Goal: Information Seeking & Learning: Find specific fact

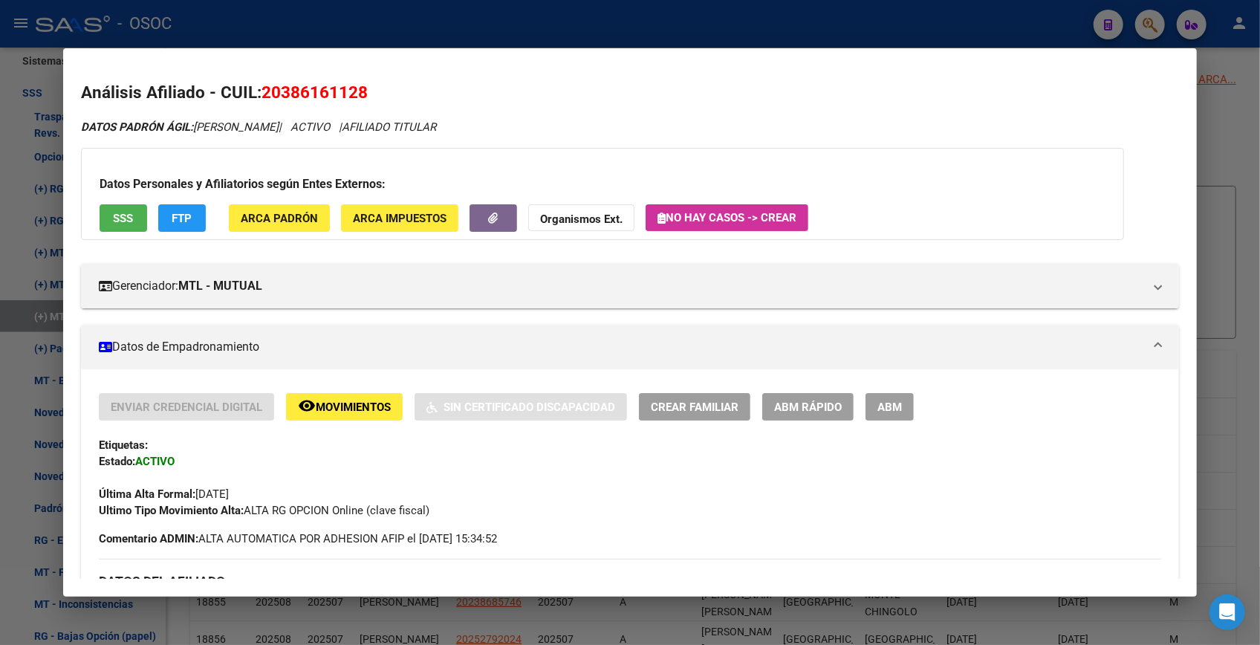
click at [1147, 91] on h2 "Análisis Afiliado - CUIL: 20386161128" at bounding box center [630, 92] width 1098 height 25
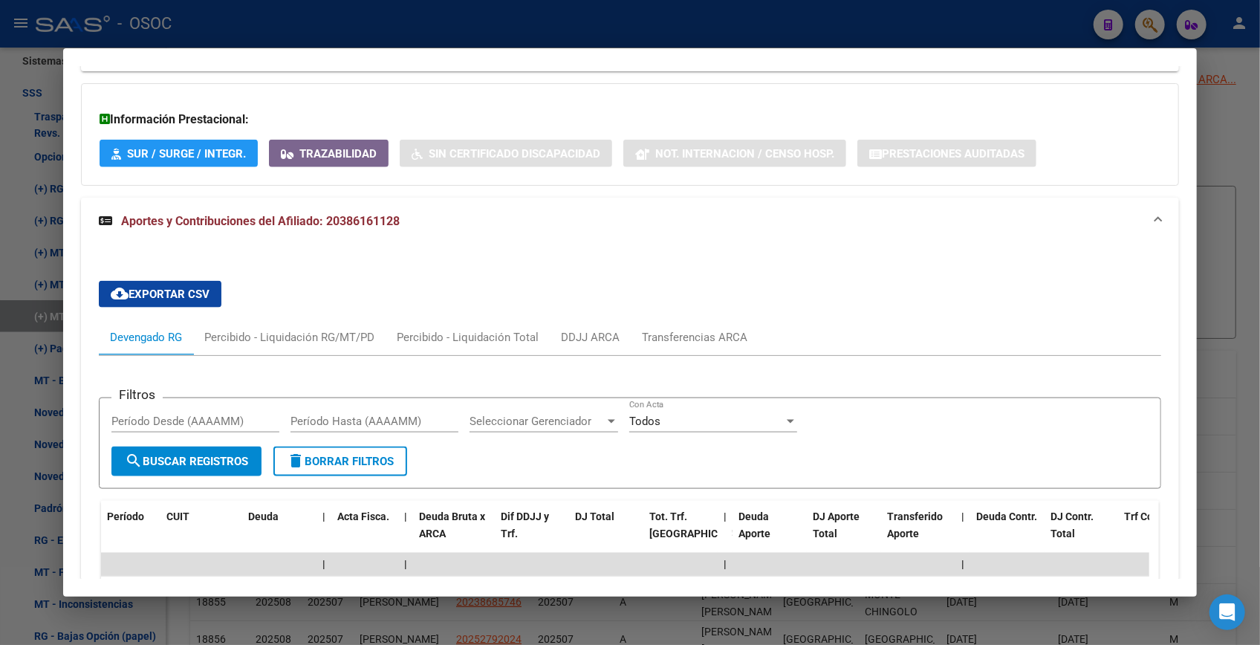
scroll to position [867, 0]
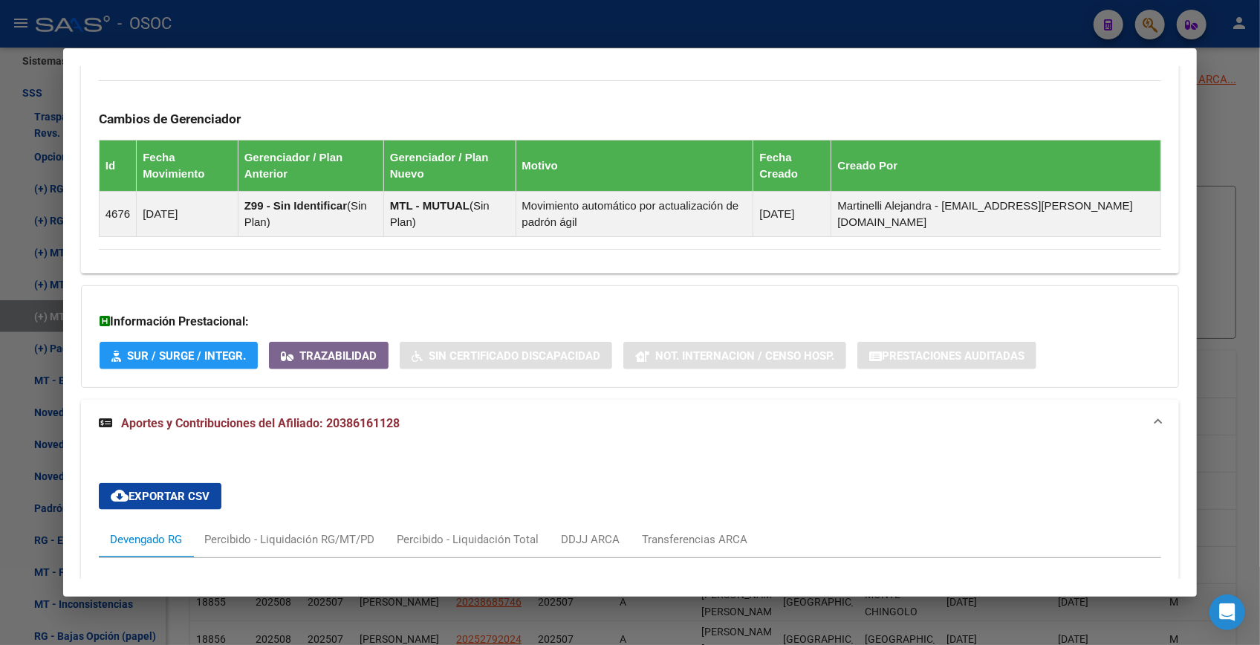
click at [1211, 163] on div at bounding box center [630, 322] width 1260 height 645
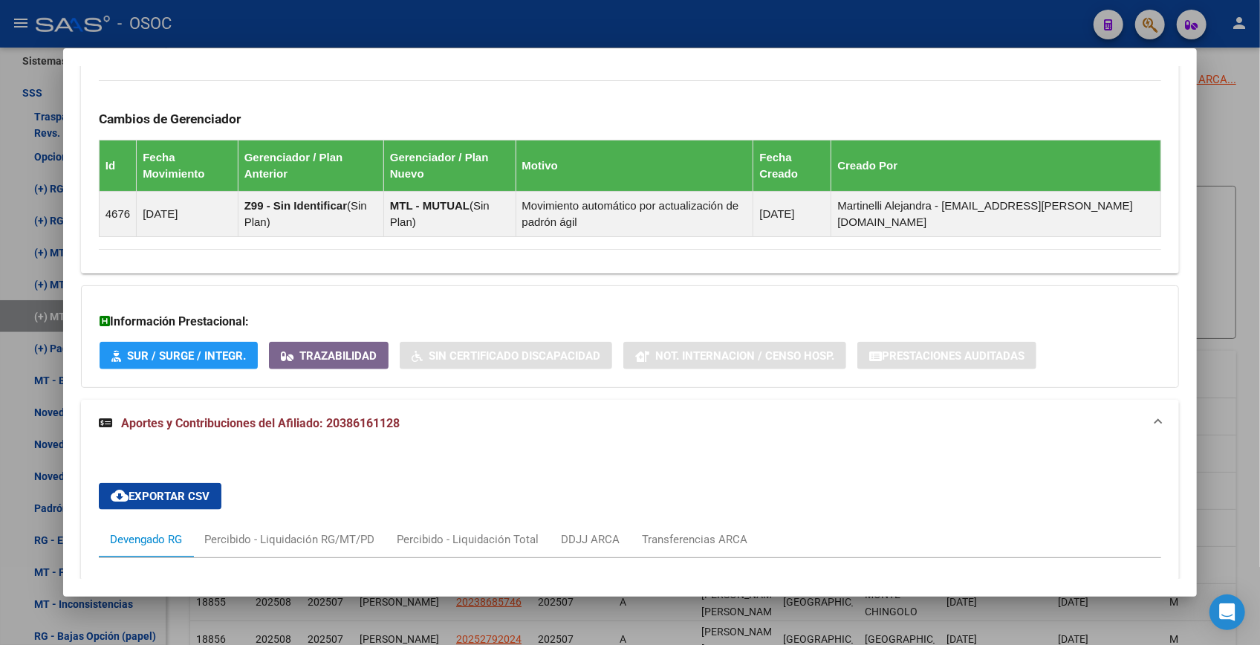
click at [1211, 163] on div at bounding box center [630, 322] width 1260 height 645
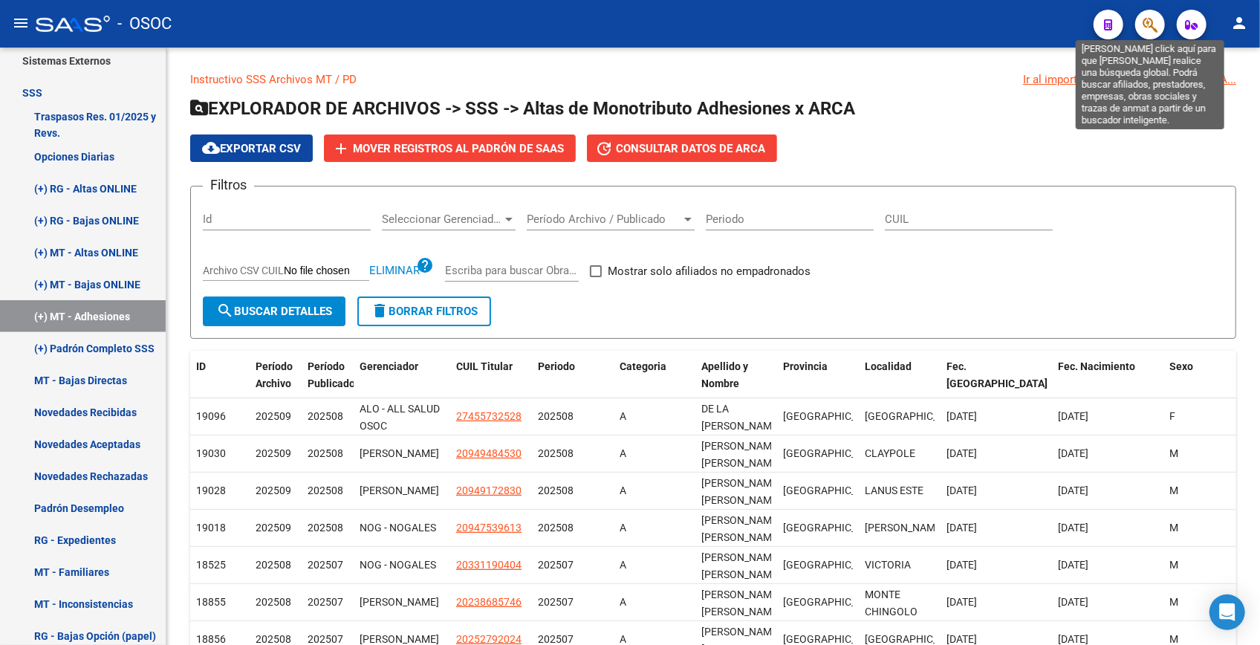
click at [1149, 13] on span "button" at bounding box center [1149, 25] width 15 height 30
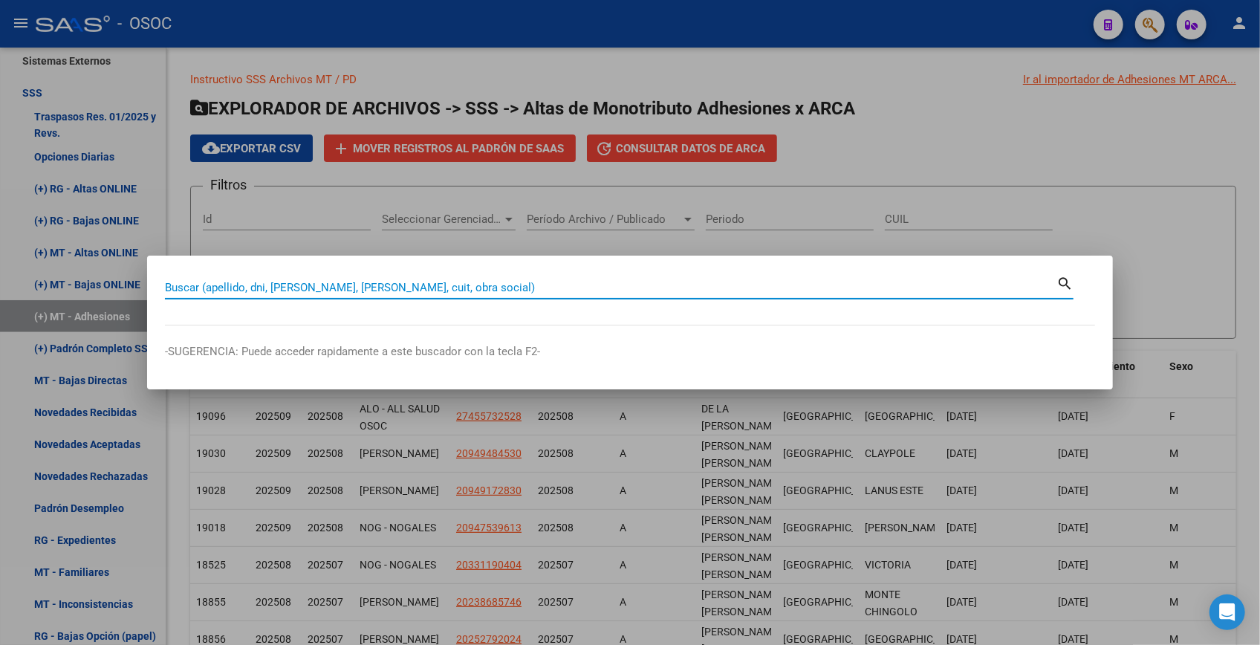
paste input "30266167"
type input "30266167"
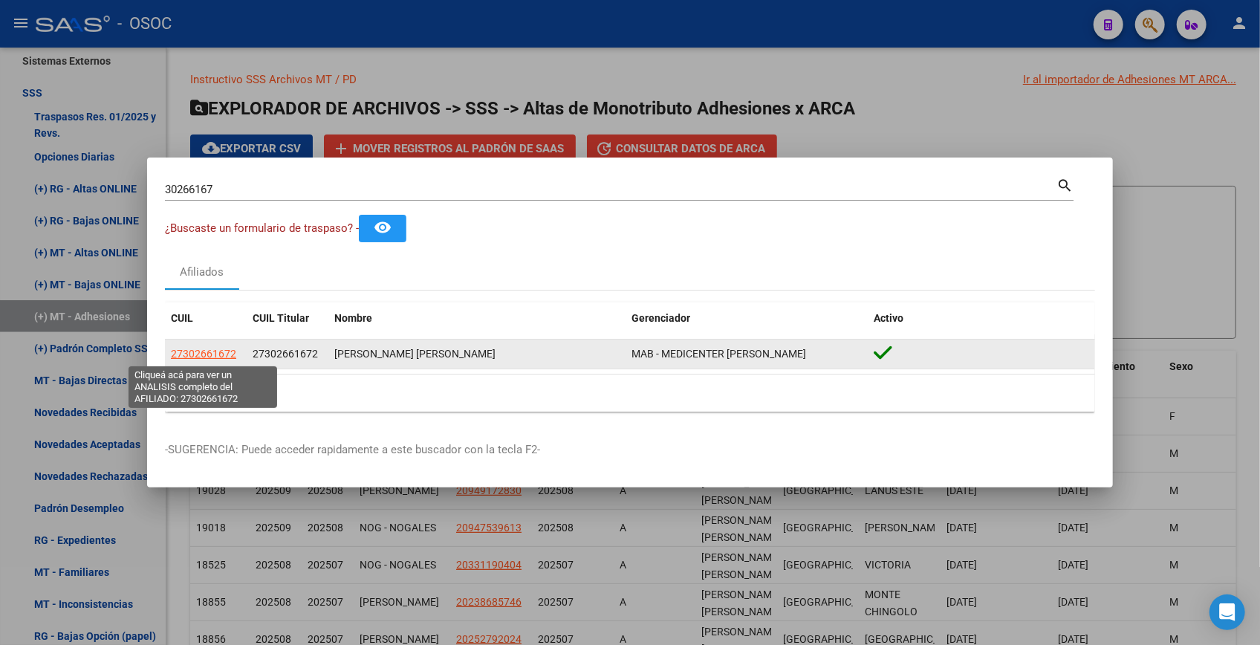
click at [193, 351] on span "27302661672" at bounding box center [203, 354] width 65 height 12
type textarea "27302661672"
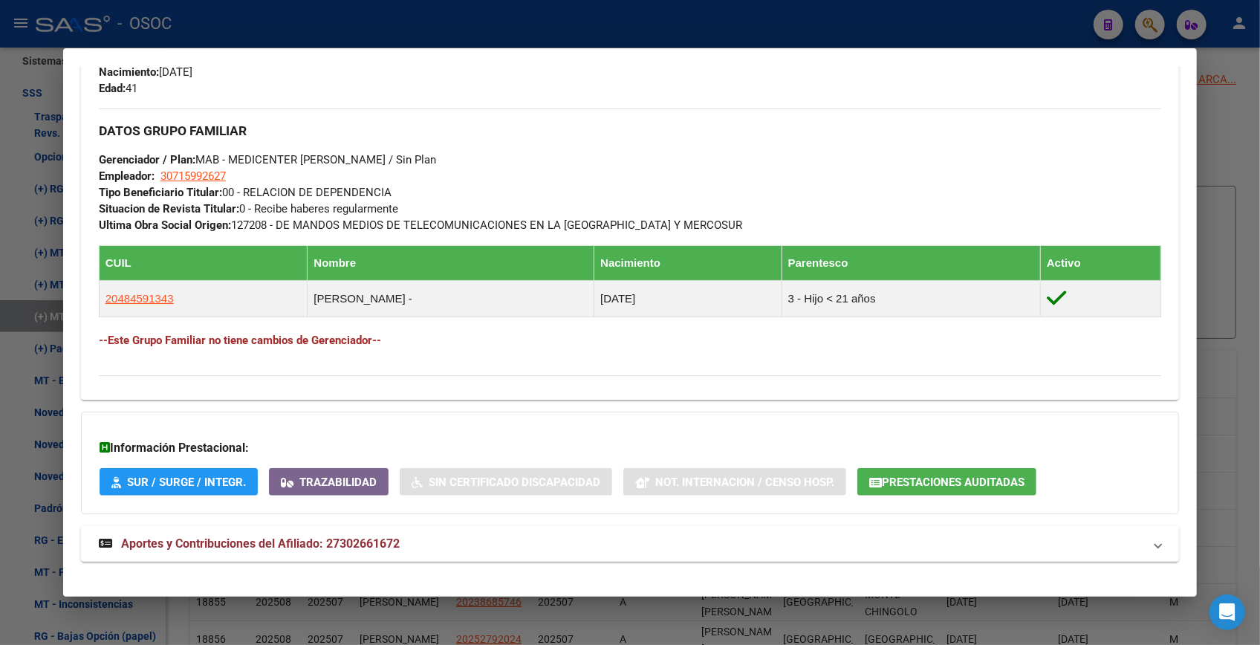
scroll to position [683, 0]
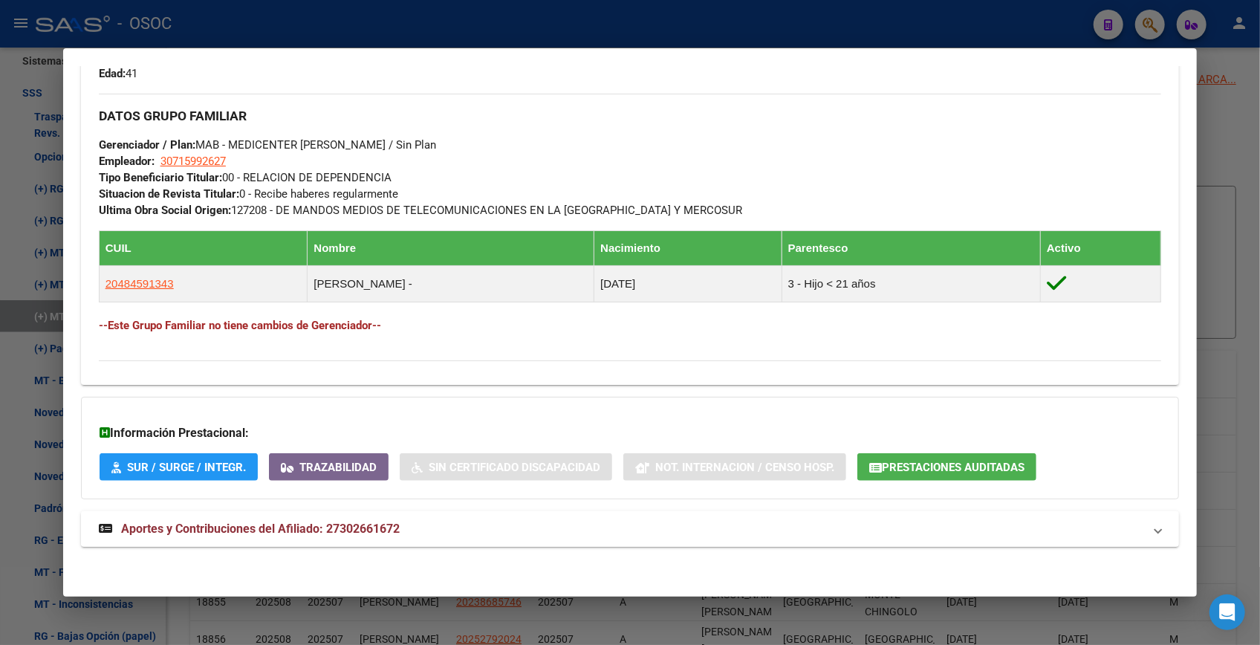
click at [505, 541] on mat-expansion-panel-header "Aportes y Contribuciones del Afiliado: 27302661672" at bounding box center [630, 529] width 1098 height 36
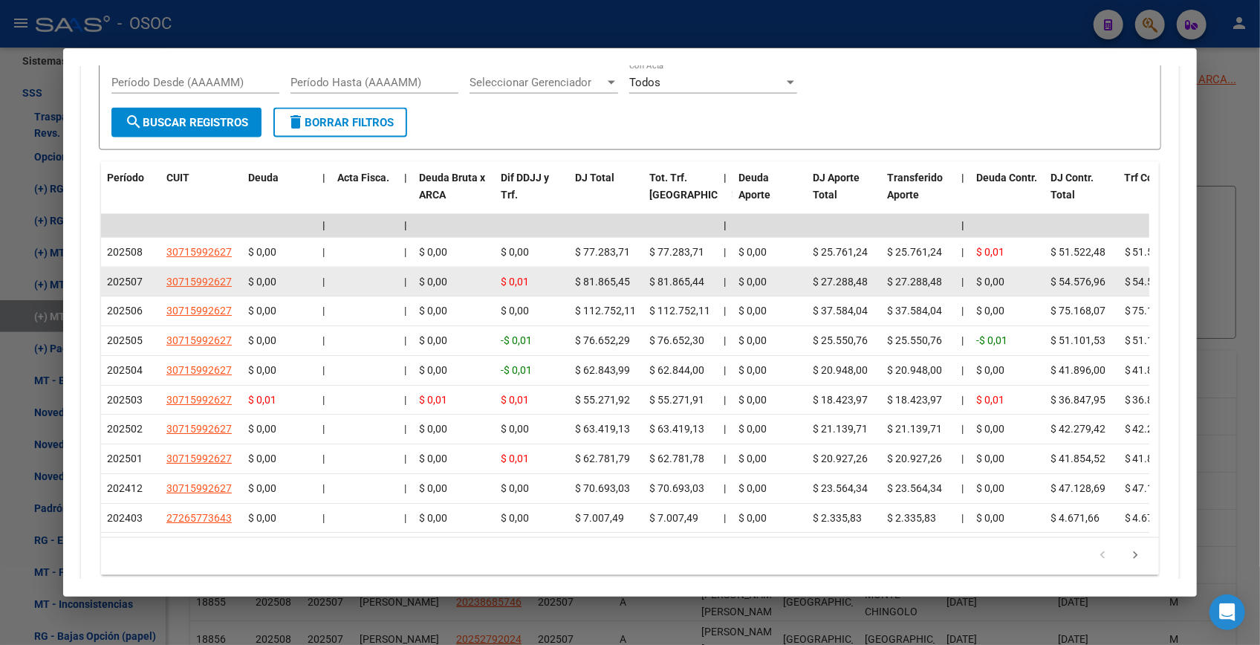
scroll to position [1200, 0]
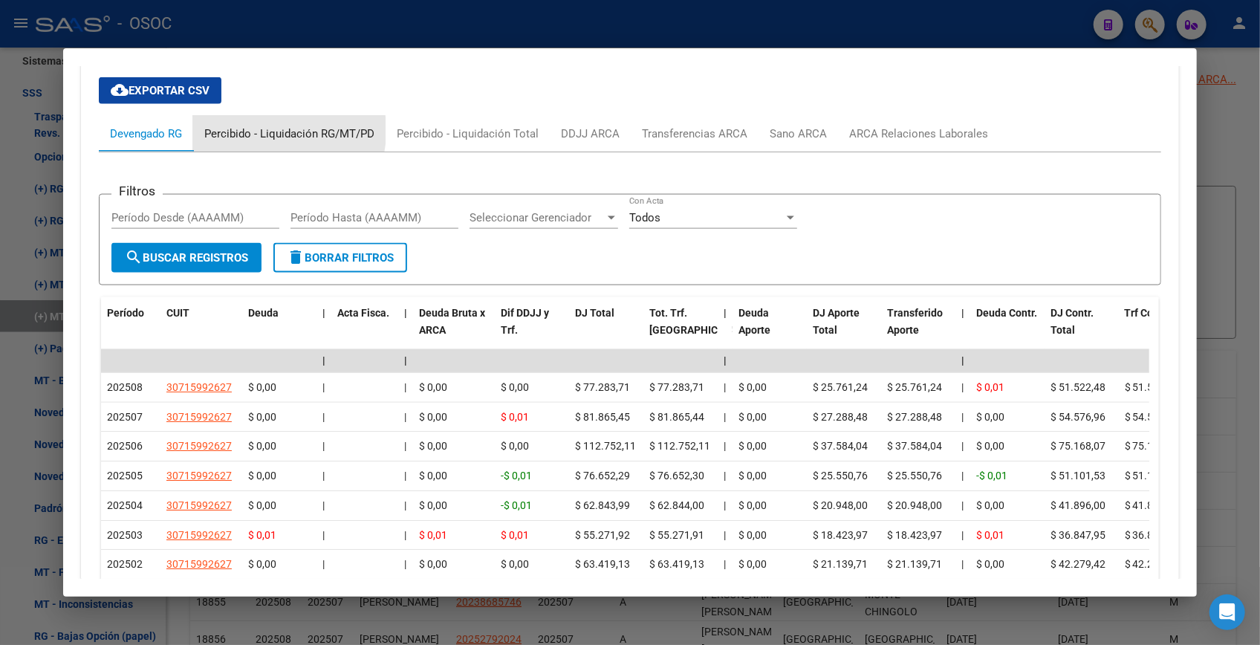
click at [250, 129] on div "Percibido - Liquidación RG/MT/PD" at bounding box center [289, 134] width 170 height 16
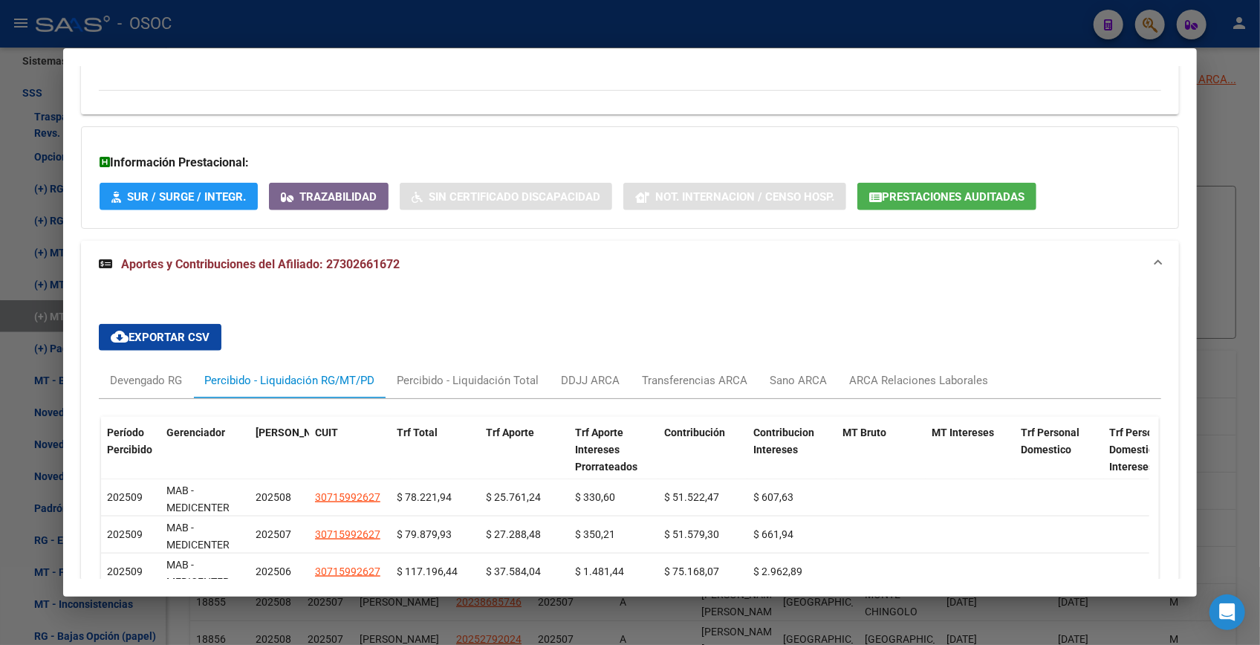
scroll to position [940, 0]
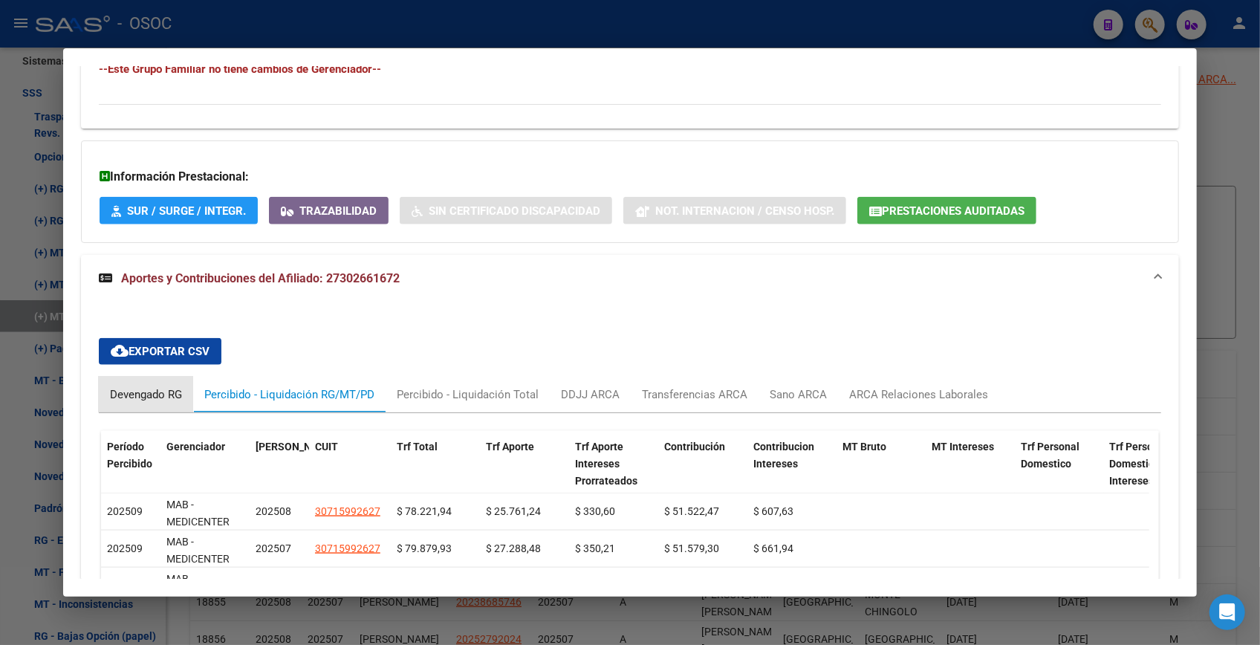
click at [143, 397] on div "Devengado RG" at bounding box center [146, 394] width 72 height 16
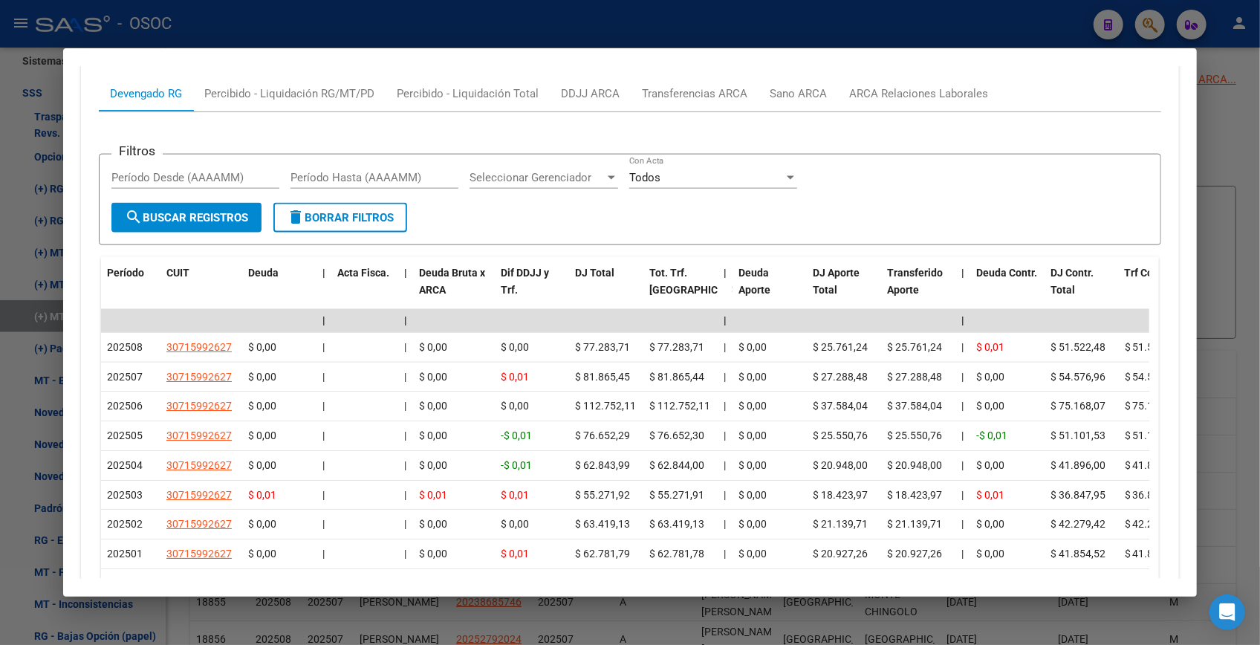
scroll to position [1277, 0]
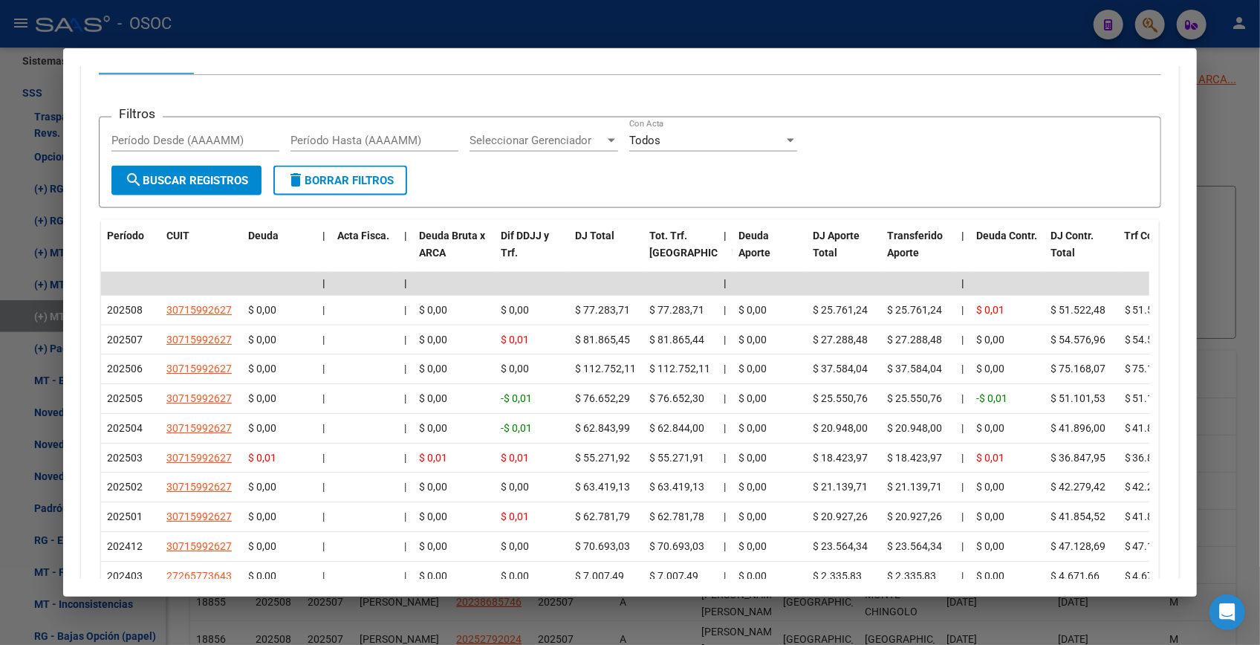
click at [1233, 154] on div at bounding box center [630, 322] width 1260 height 645
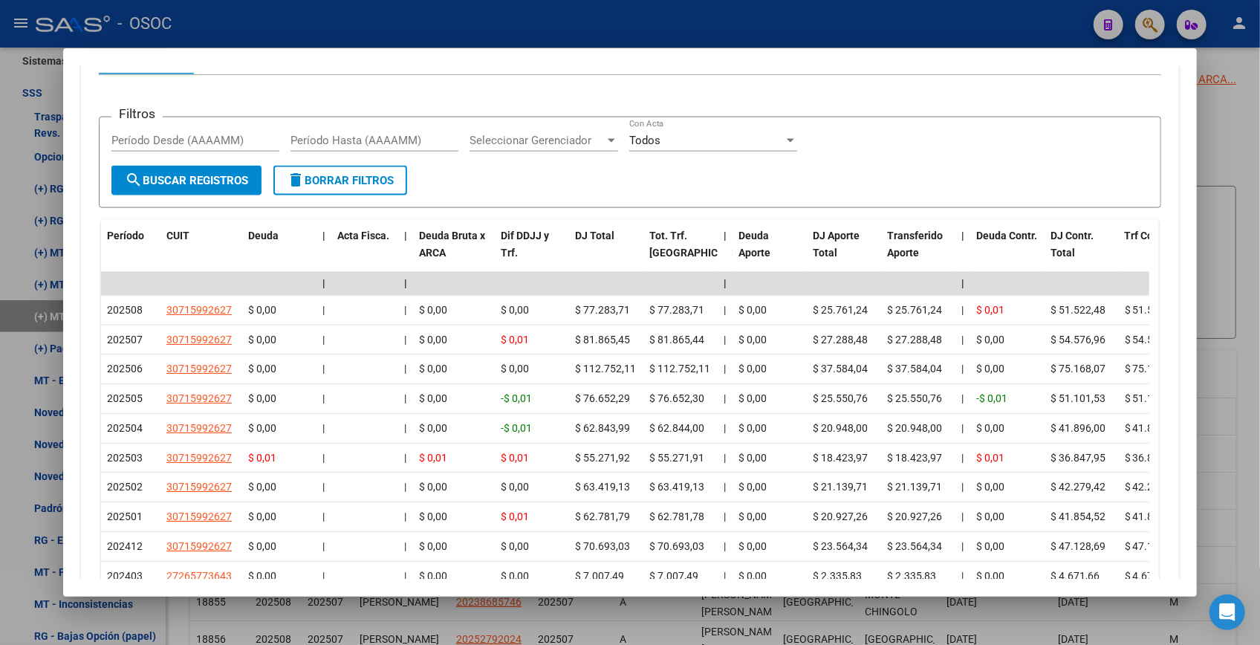
click at [1233, 154] on div at bounding box center [630, 322] width 1260 height 645
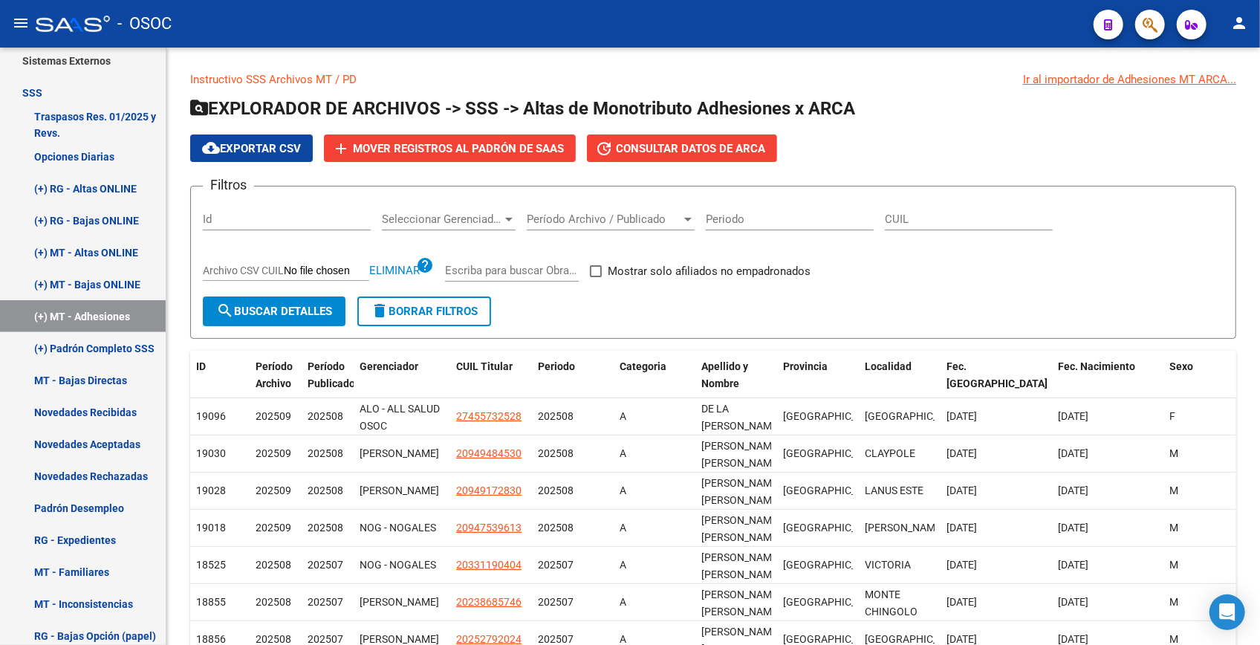
click at [1147, 22] on icon "button" at bounding box center [1149, 24] width 15 height 17
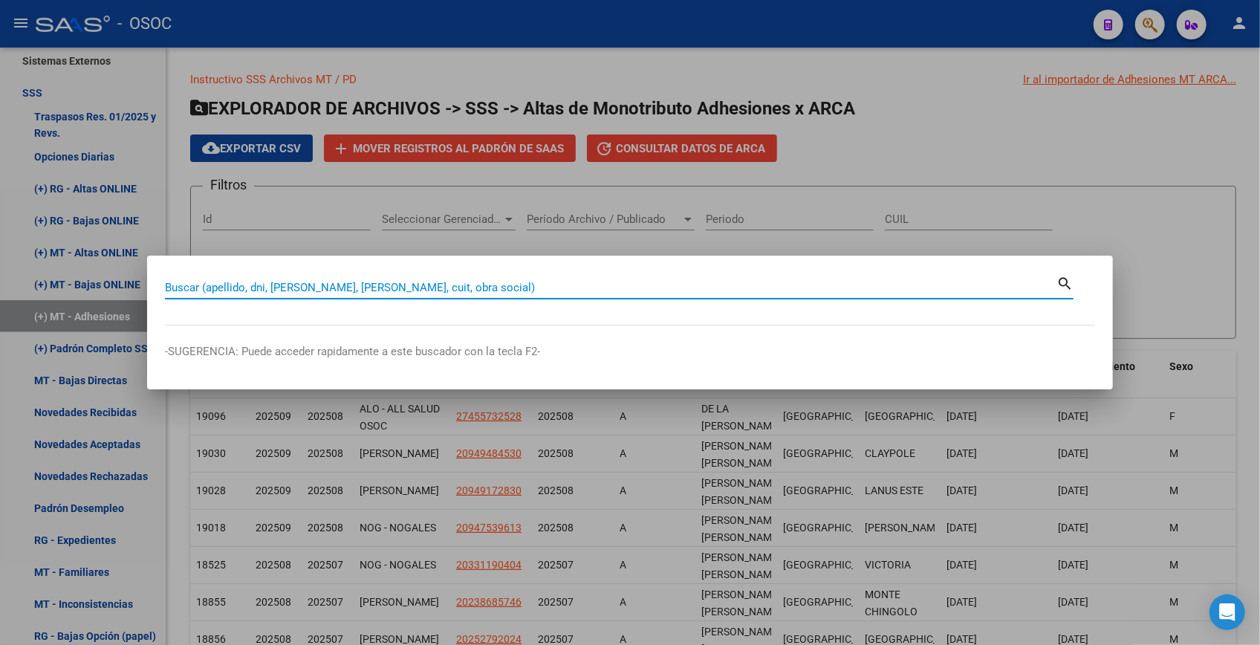
paste input "31640542"
type input "31640542"
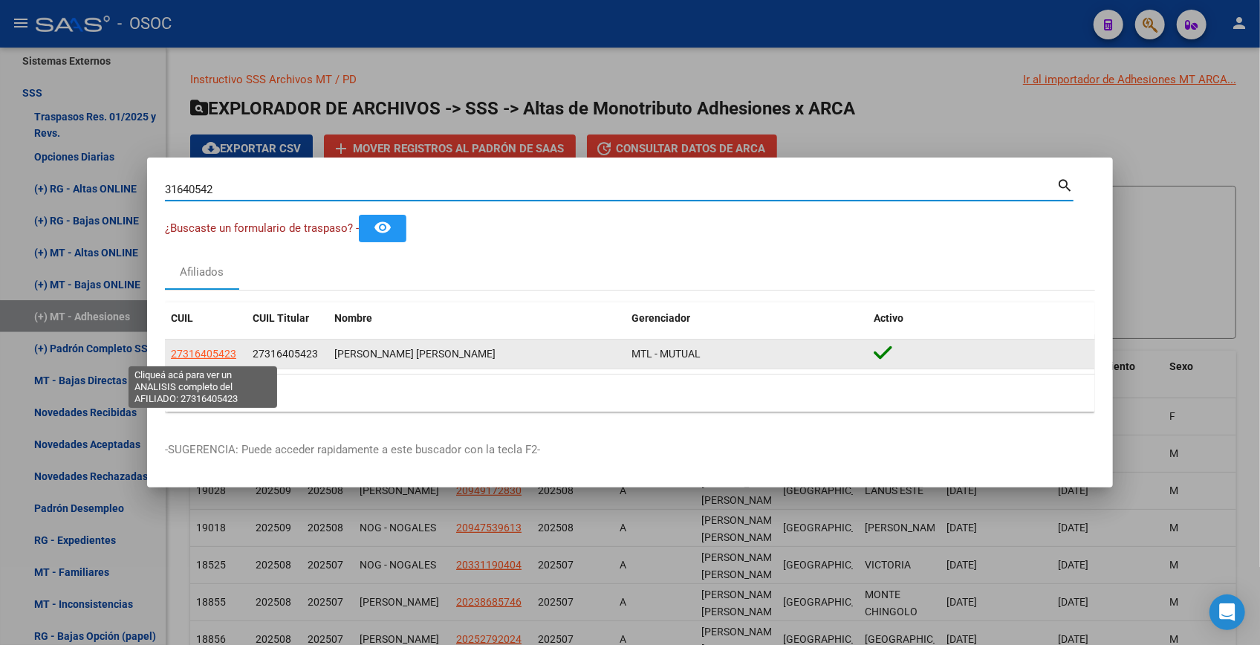
click at [184, 356] on span "27316405423" at bounding box center [203, 354] width 65 height 12
type textarea "27316405423"
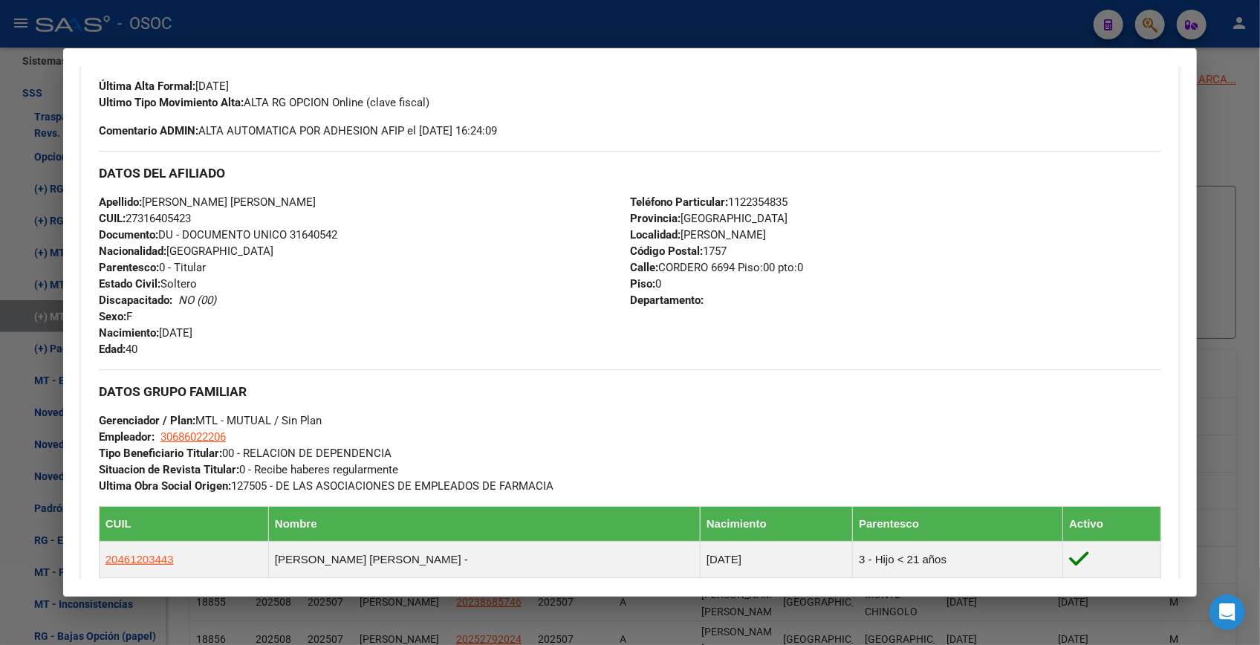
scroll to position [844, 0]
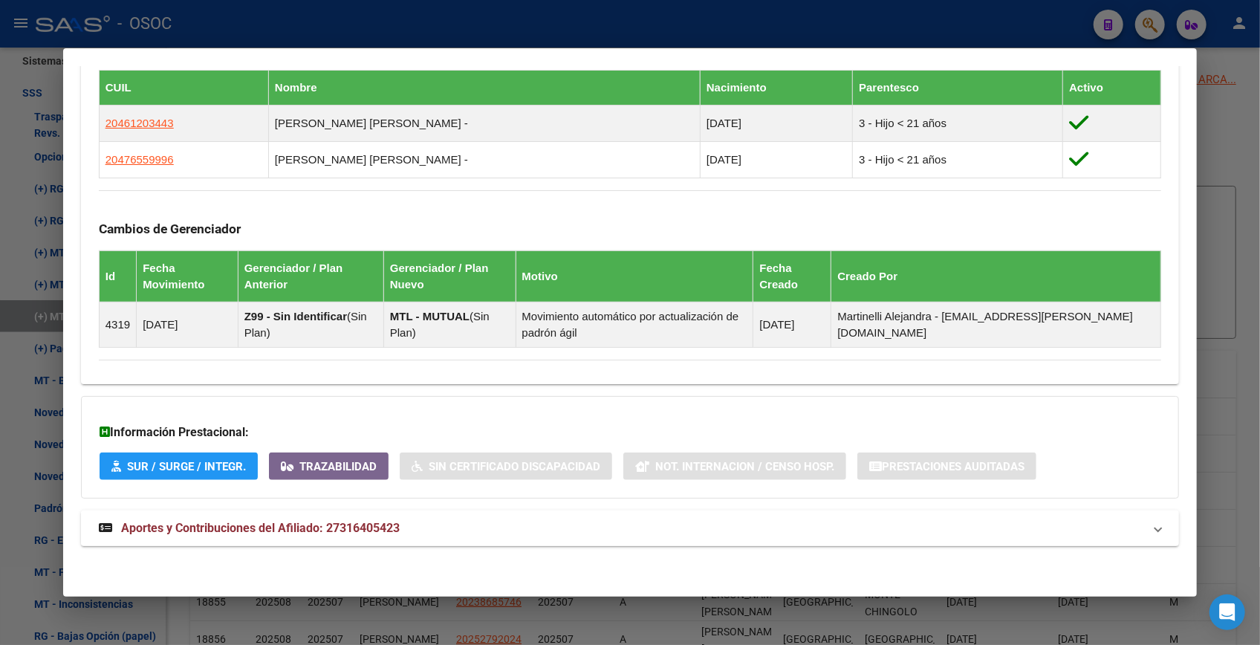
click at [298, 528] on span "Aportes y Contribuciones del Afiliado: 27316405423" at bounding box center [260, 528] width 279 height 14
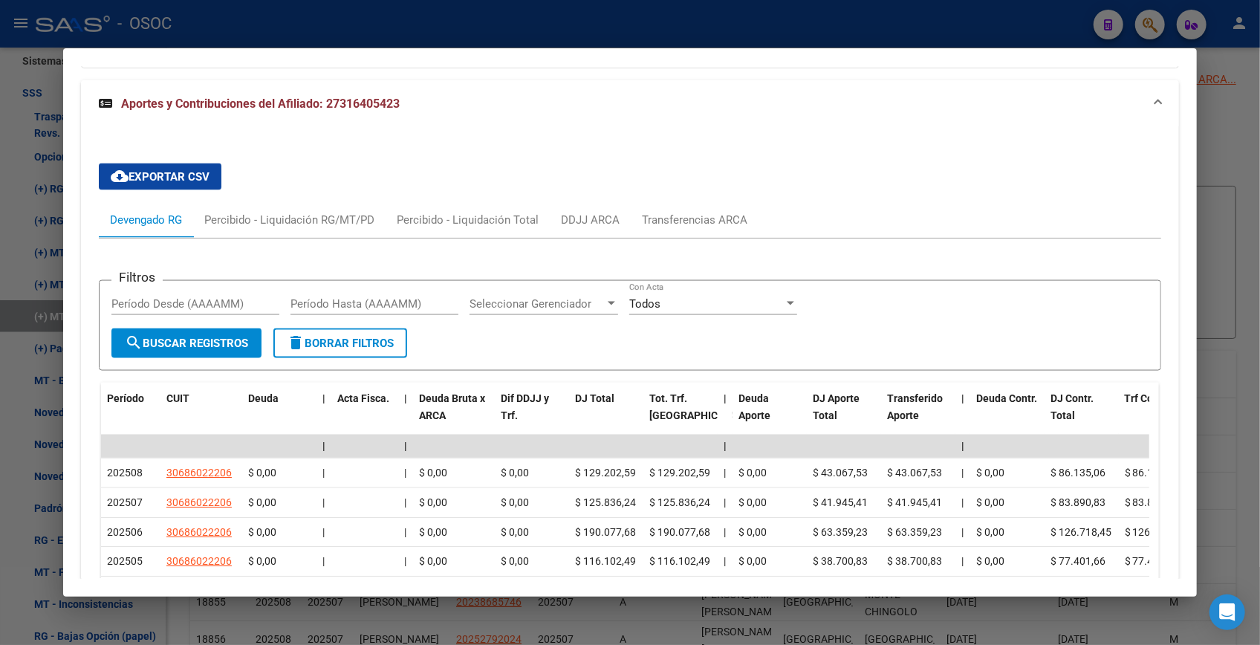
scroll to position [1419, 0]
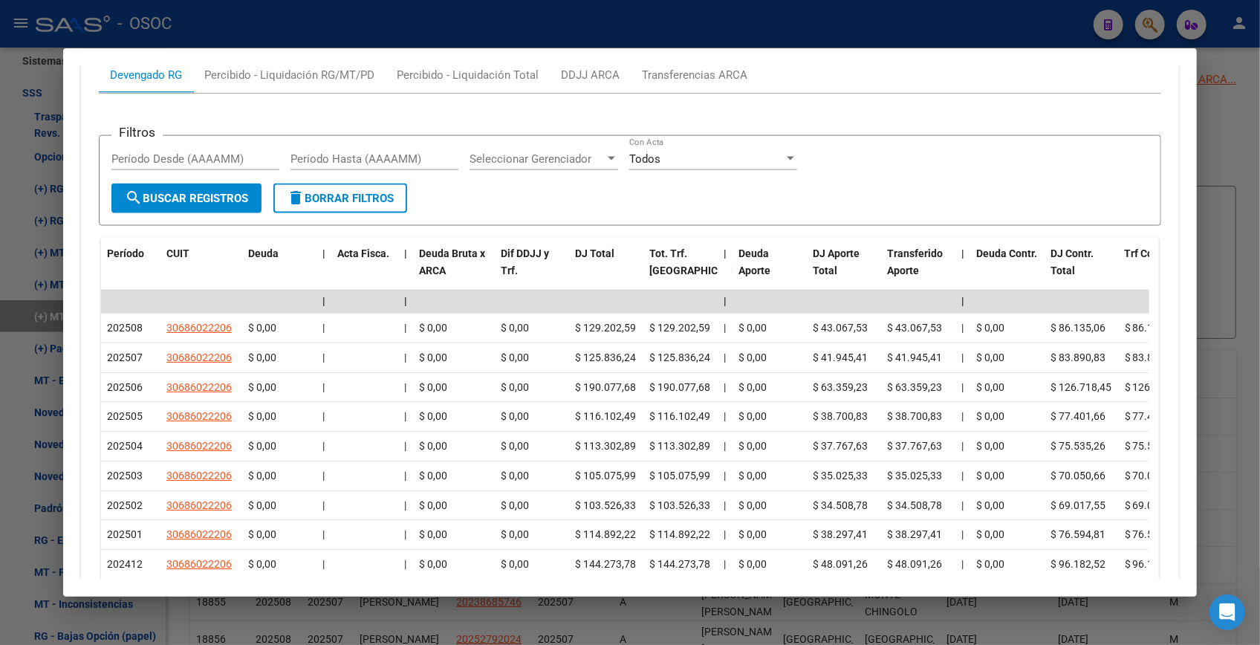
click at [1211, 146] on div at bounding box center [630, 322] width 1260 height 645
click at [1211, 146] on div "cloud_download Exportar CSV add Mover registros al PADRÓN de SAAS update Consul…" at bounding box center [713, 147] width 1046 height 27
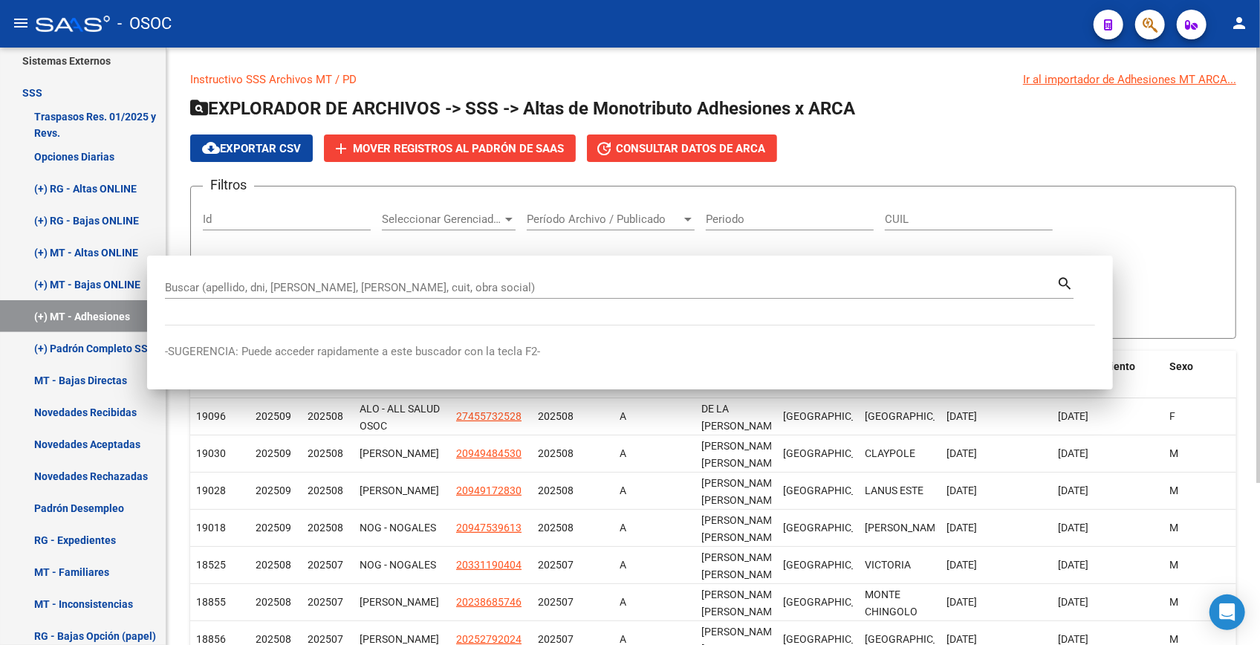
click at [1211, 146] on div "cloud_download Exportar CSV add Mover registros al PADRÓN de SAAS update Consul…" at bounding box center [713, 147] width 1046 height 27
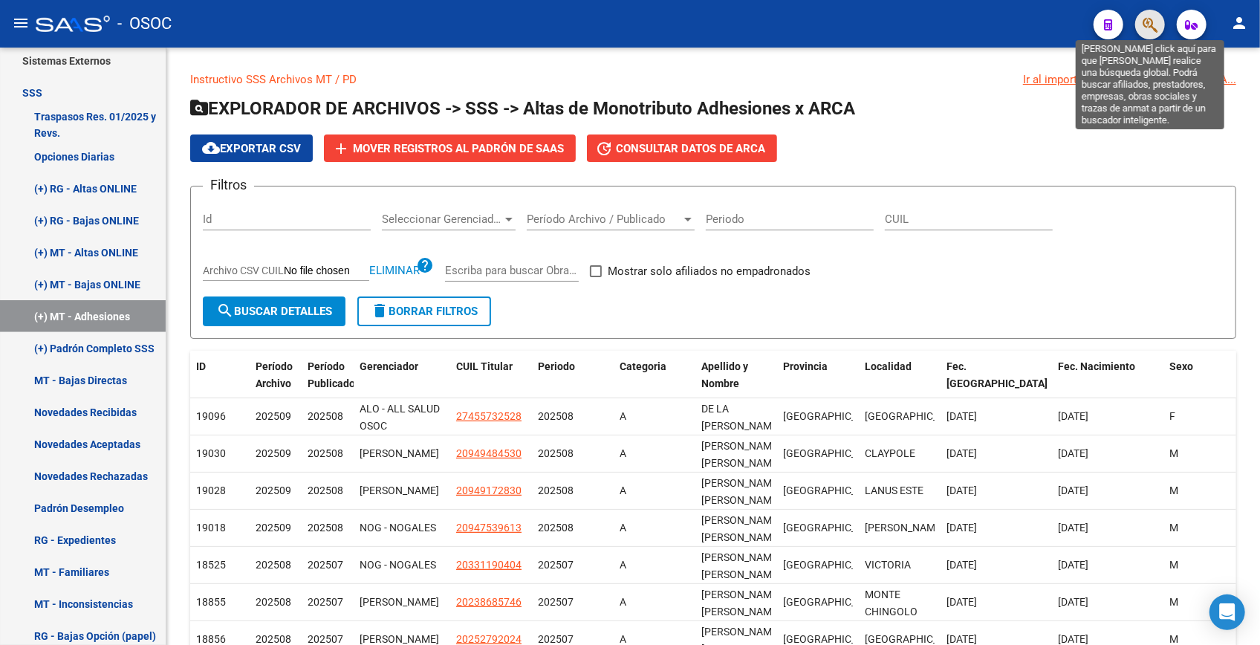
click at [1151, 17] on icon "button" at bounding box center [1149, 24] width 15 height 17
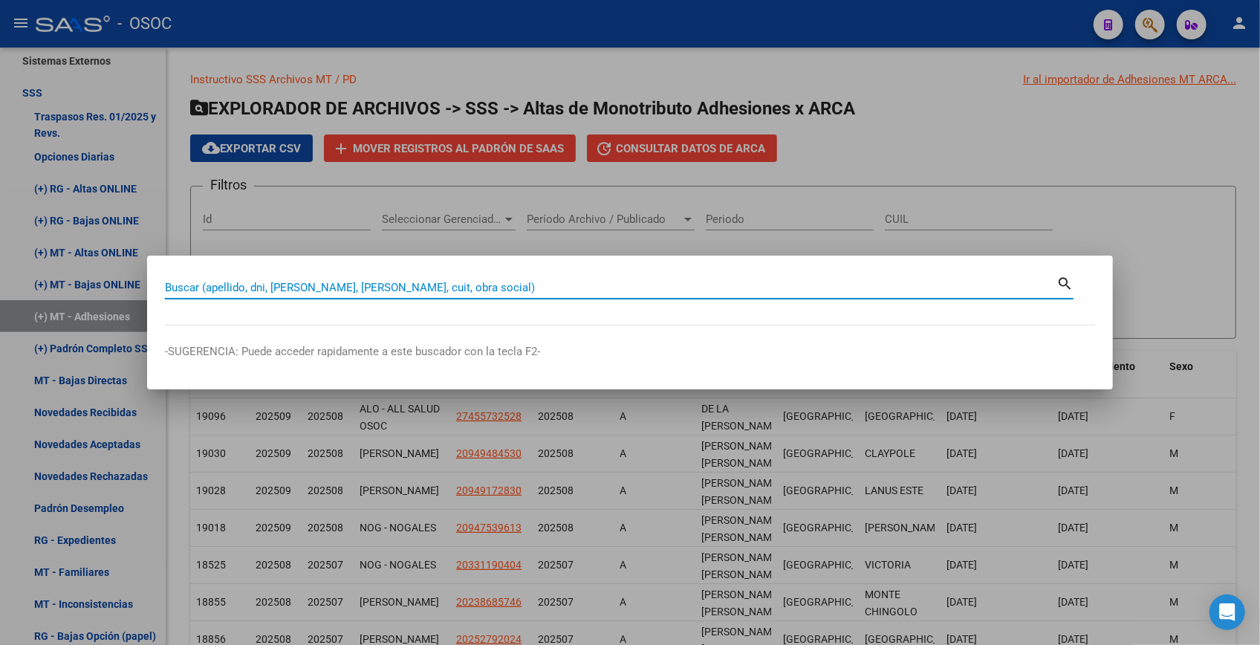
paste input "42999637"
type input "42999637"
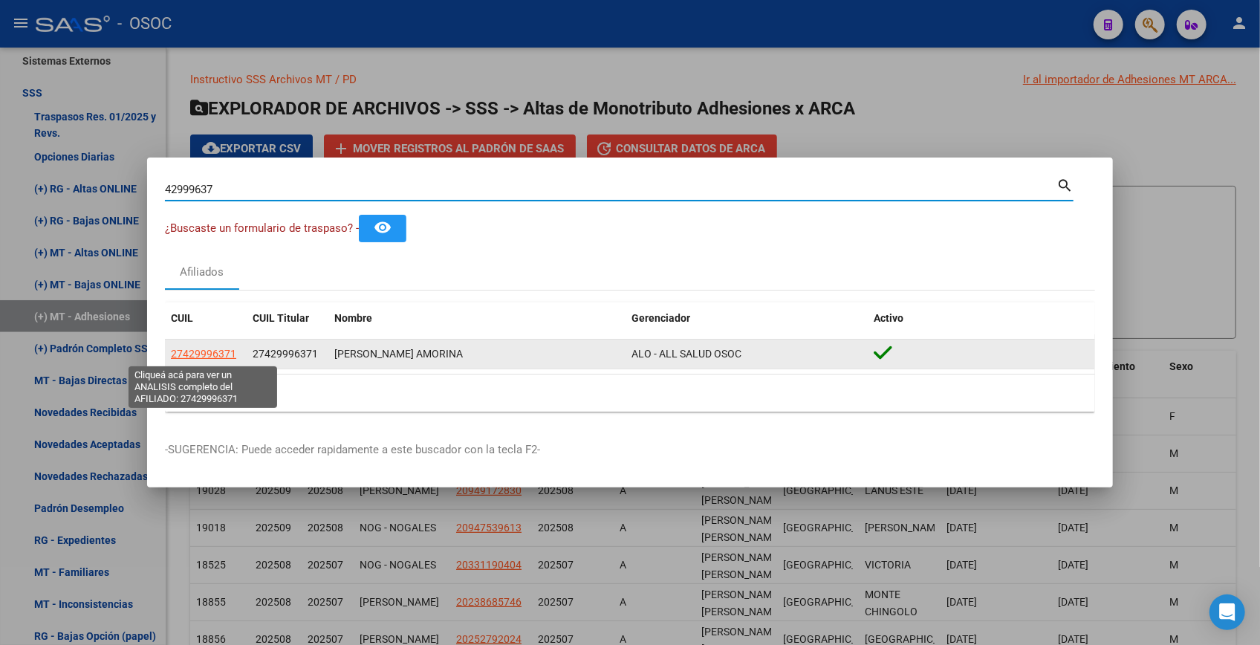
click at [208, 356] on span "27429996371" at bounding box center [203, 354] width 65 height 12
type textarea "27429996371"
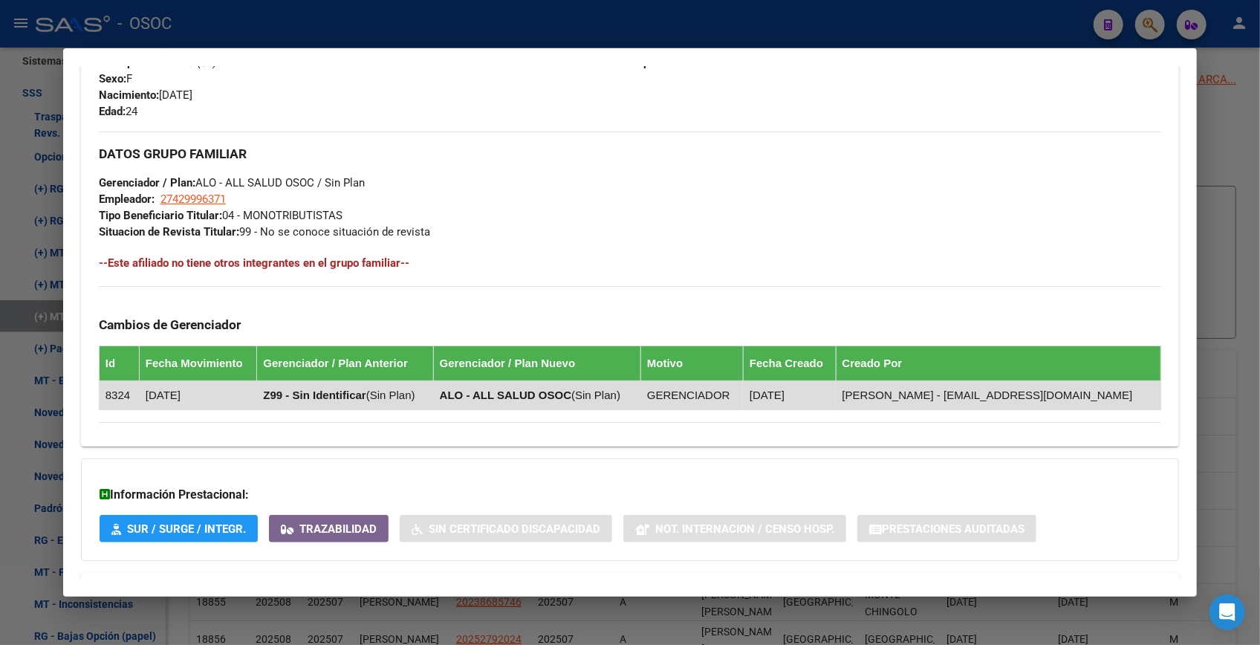
scroll to position [707, 0]
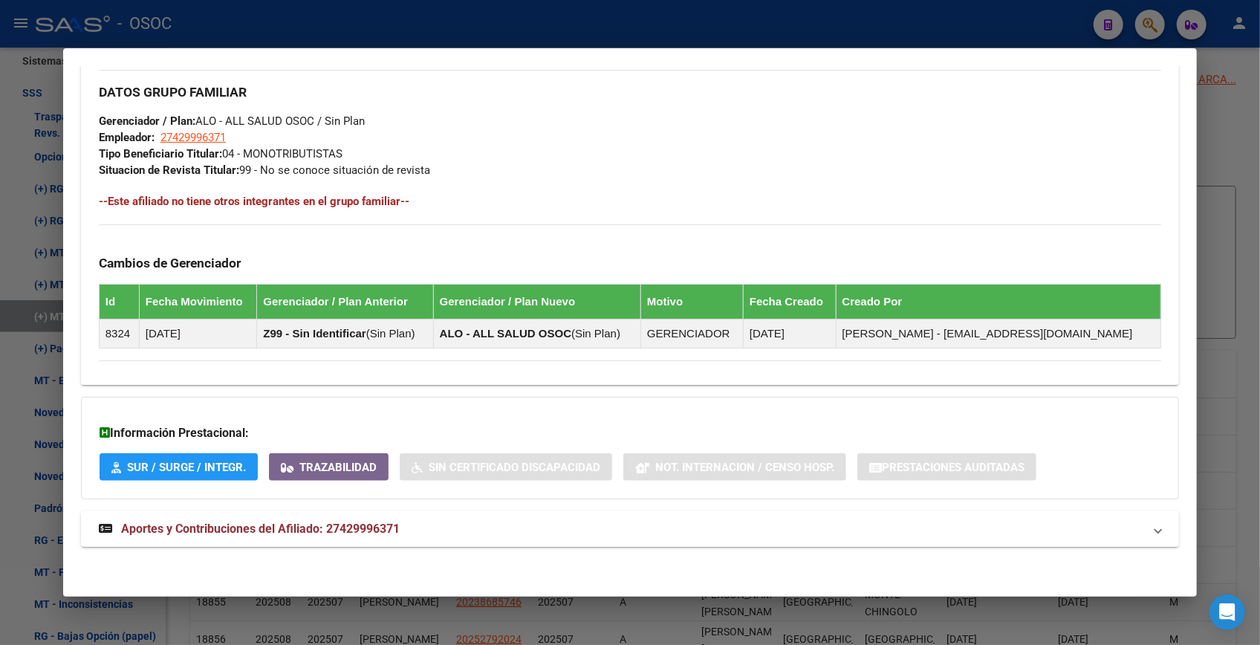
click at [498, 538] on mat-expansion-panel-header "Aportes y Contribuciones del Afiliado: 27429996371" at bounding box center [630, 529] width 1098 height 36
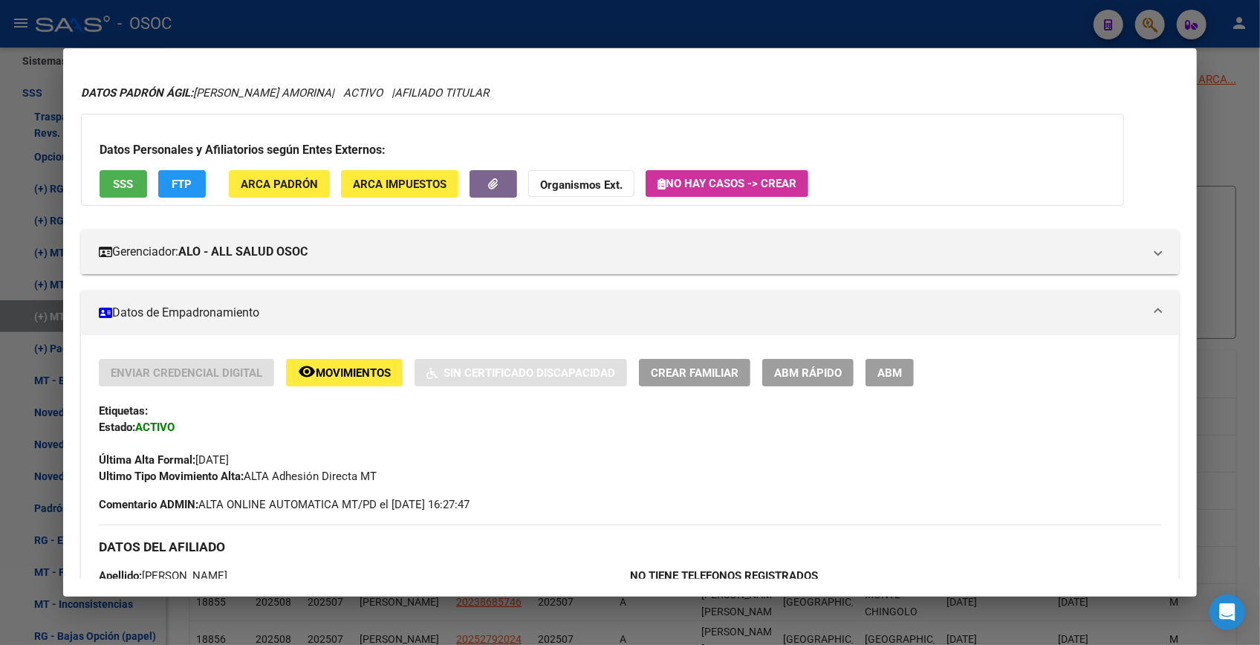
scroll to position [0, 0]
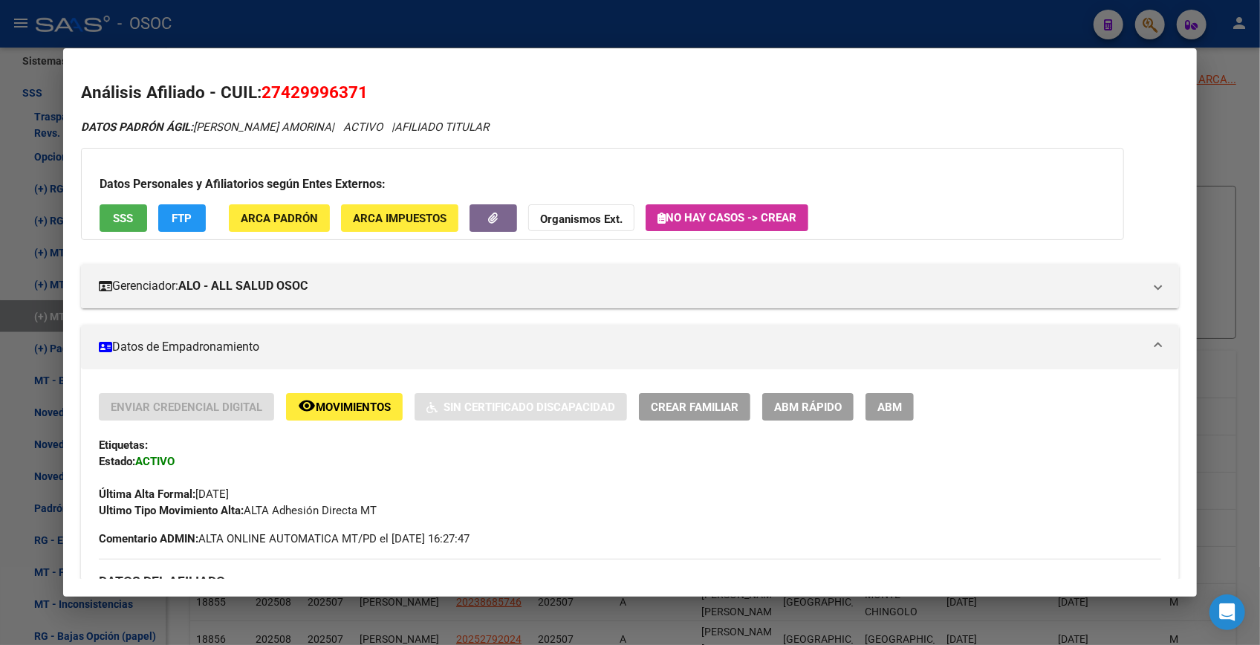
click at [324, 91] on span "27429996371" at bounding box center [314, 91] width 106 height 19
drag, startPoint x: 284, startPoint y: 94, endPoint x: 360, endPoint y: 97, distance: 76.6
click at [360, 97] on span "27429996371" at bounding box center [314, 91] width 106 height 19
copy span "42999637"
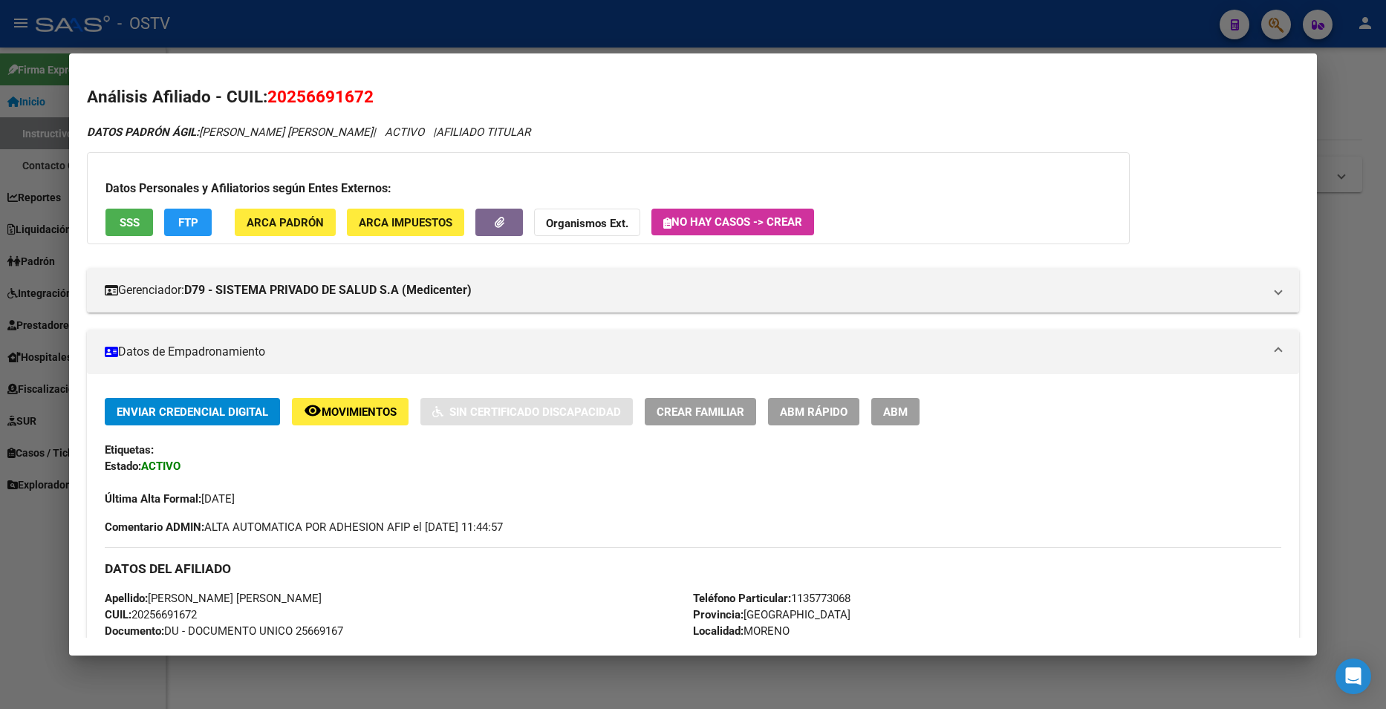
scroll to position [1234, 0]
